Goal: Transaction & Acquisition: Purchase product/service

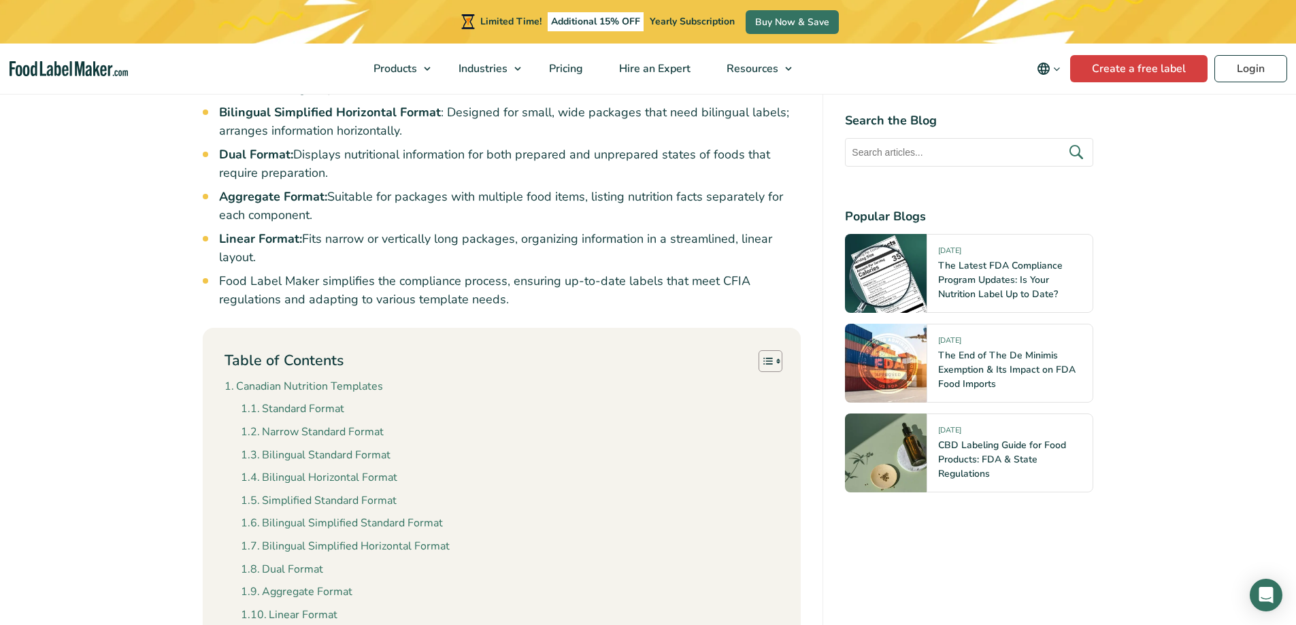
scroll to position [1156, 0]
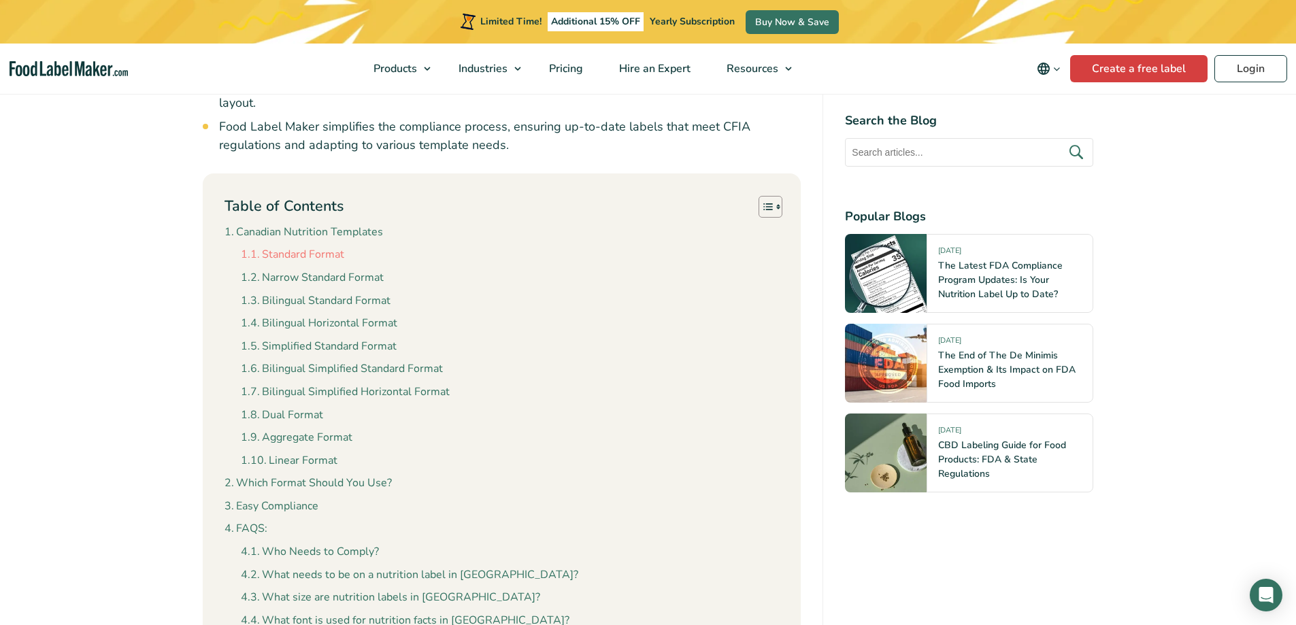
click at [291, 246] on link "Standard Format" at bounding box center [292, 255] width 103 height 18
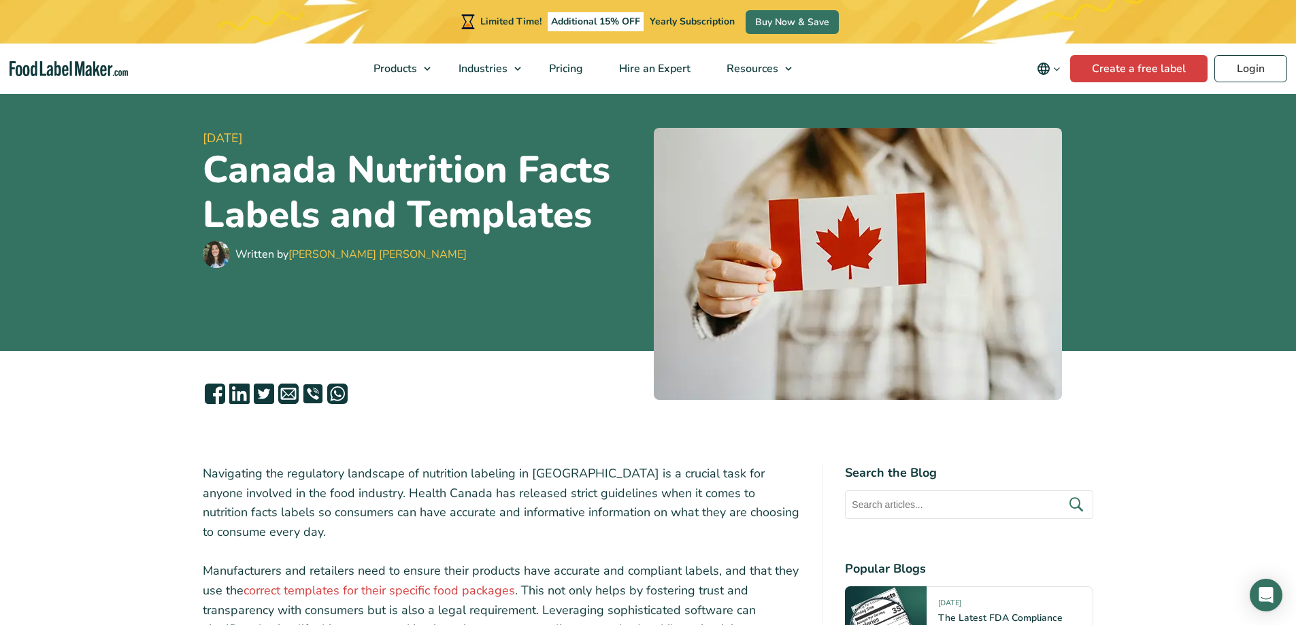
scroll to position [90, 0]
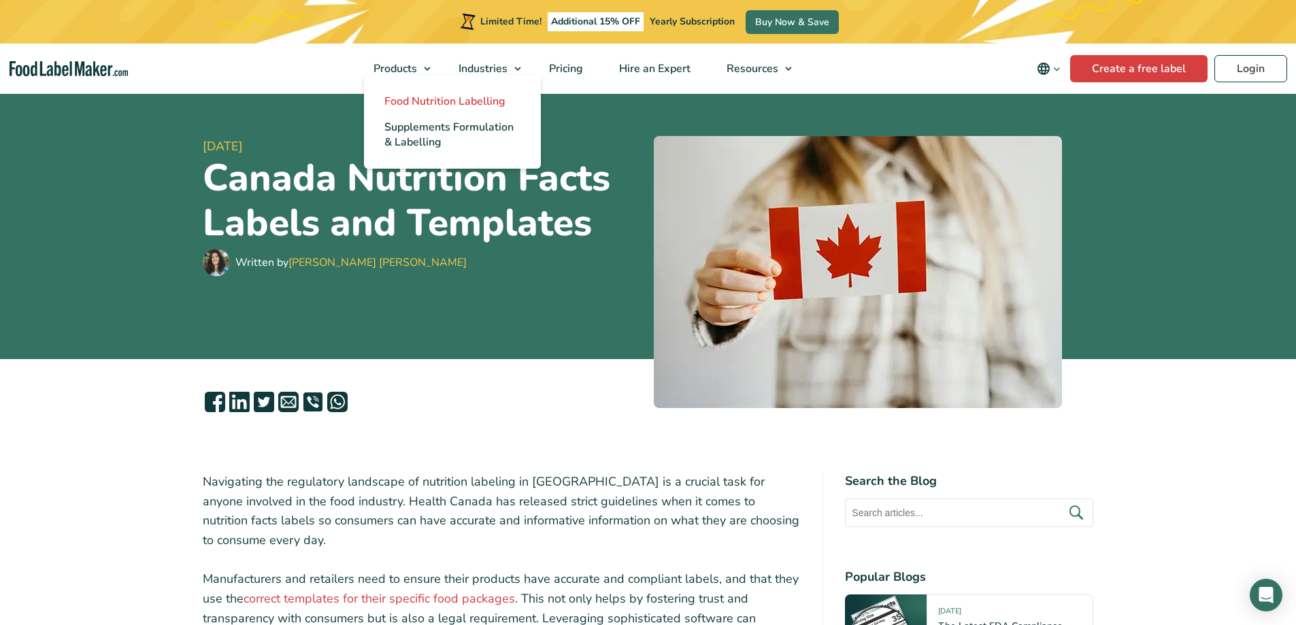
click at [404, 100] on span "Food Nutrition Labelling" at bounding box center [444, 101] width 121 height 15
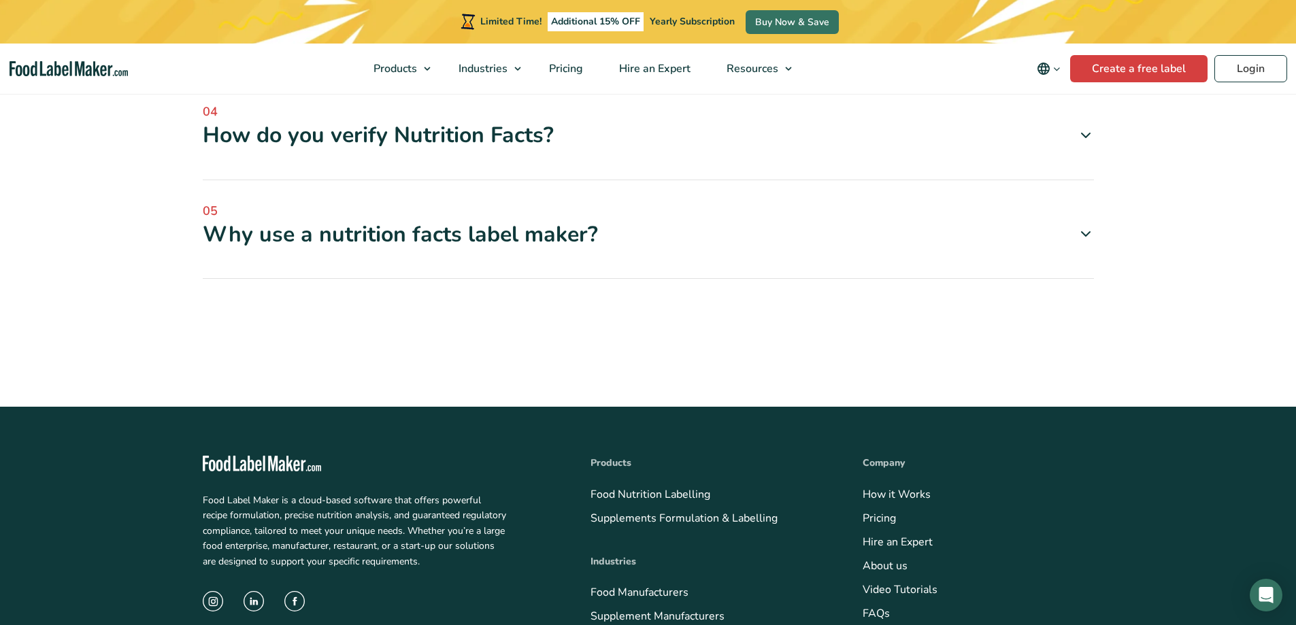
scroll to position [4624, 0]
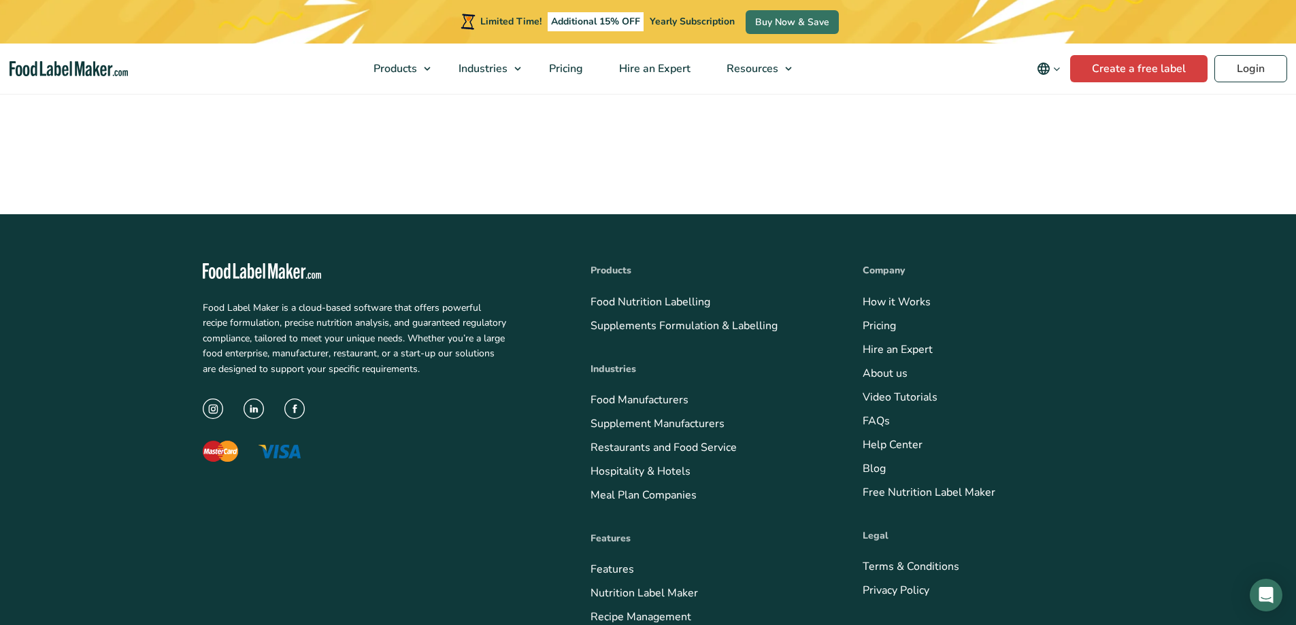
click at [209, 399] on img "instagram icon" at bounding box center [213, 409] width 20 height 20
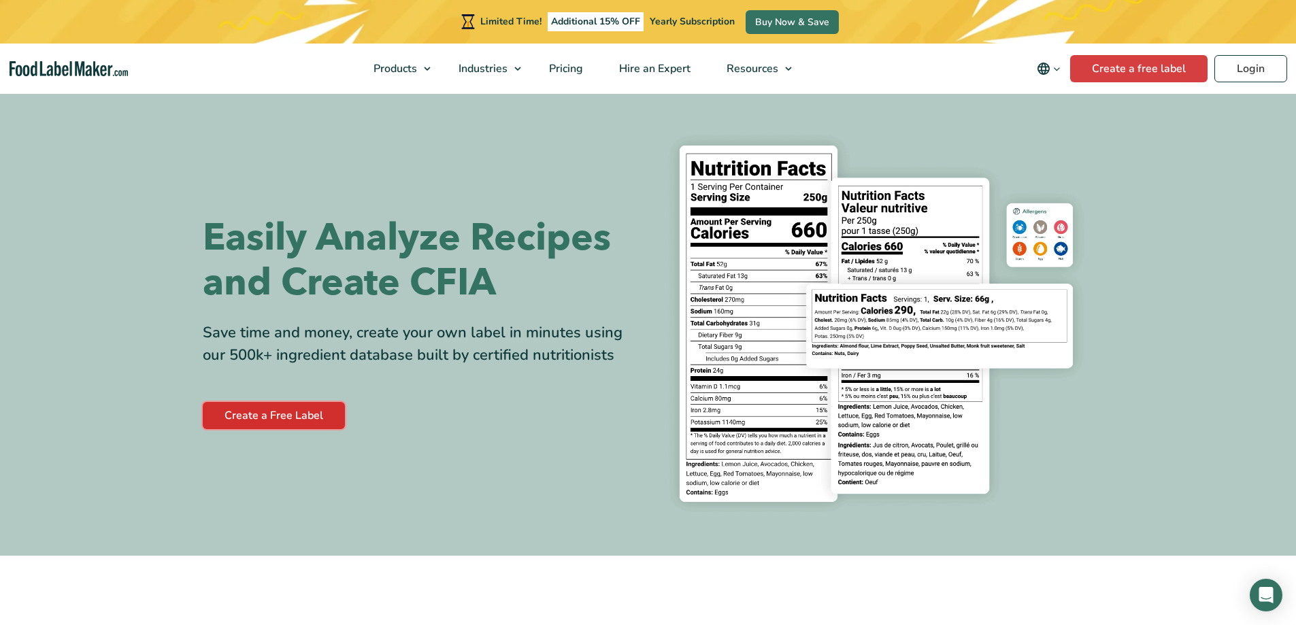
click at [293, 426] on link "Create a Free Label" at bounding box center [274, 415] width 142 height 27
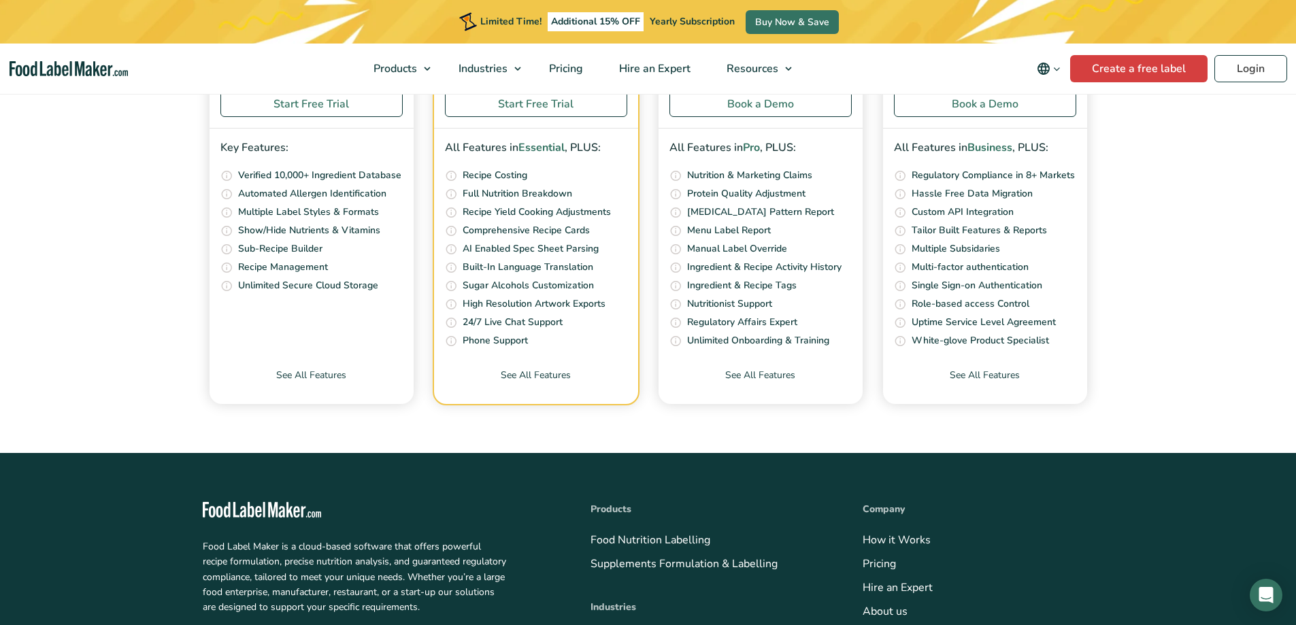
scroll to position [5536, 0]
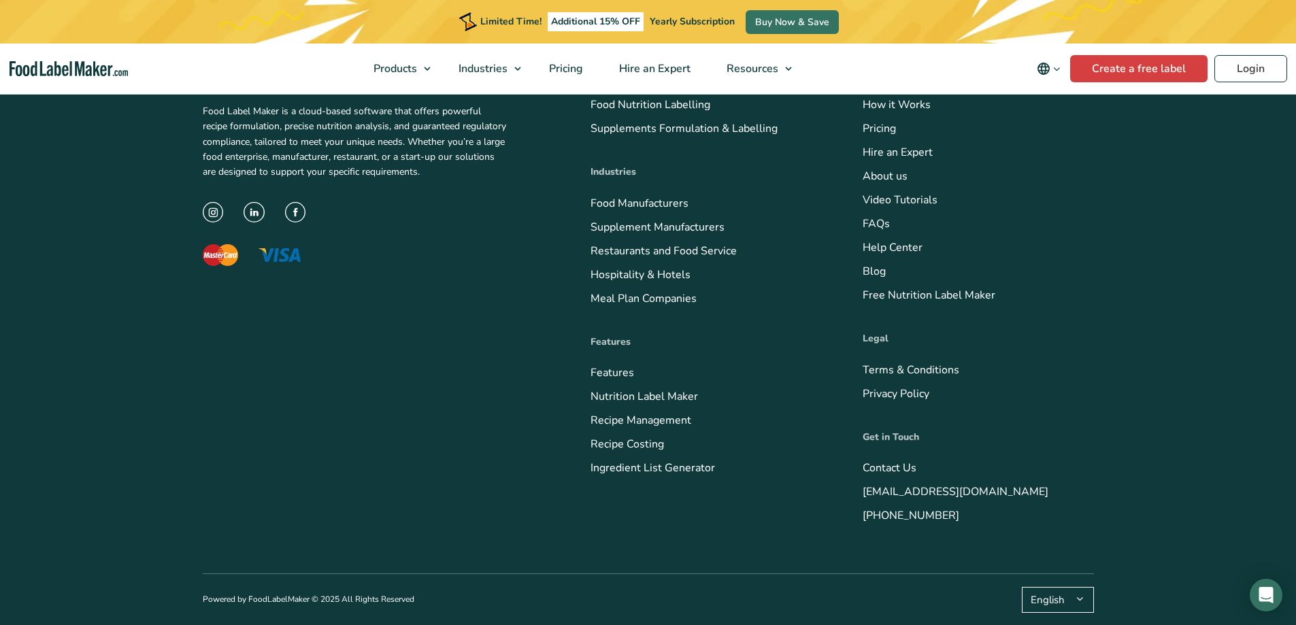
click at [302, 208] on img "Facebook Icon" at bounding box center [295, 212] width 21 height 21
